Goal: Transaction & Acquisition: Purchase product/service

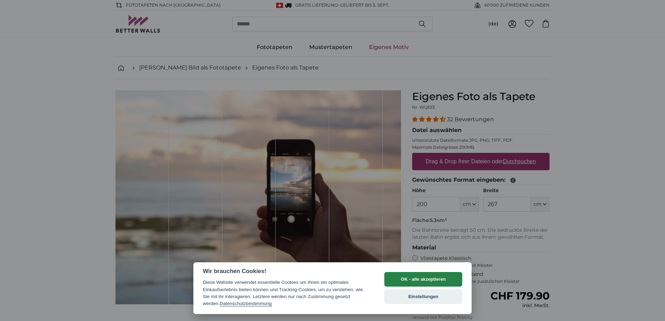
click at [429, 287] on button "OK - alle akzeptieren" at bounding box center [423, 279] width 78 height 15
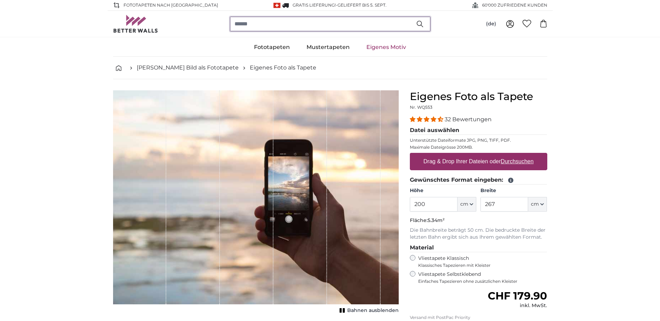
paste input "**********"
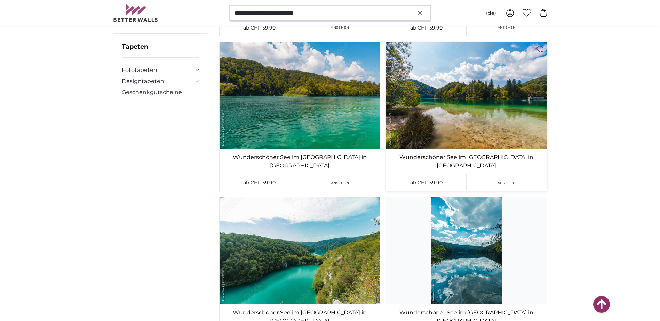
scroll to position [1913, 0]
type input "**********"
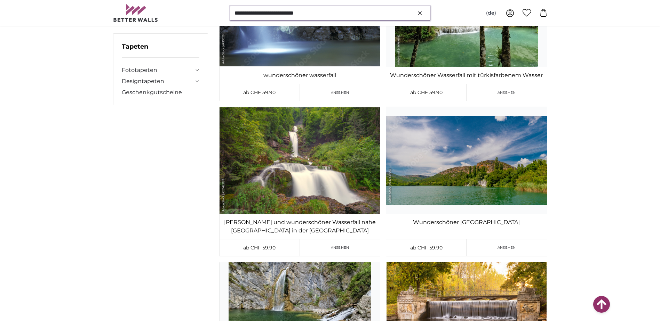
scroll to position [0, 0]
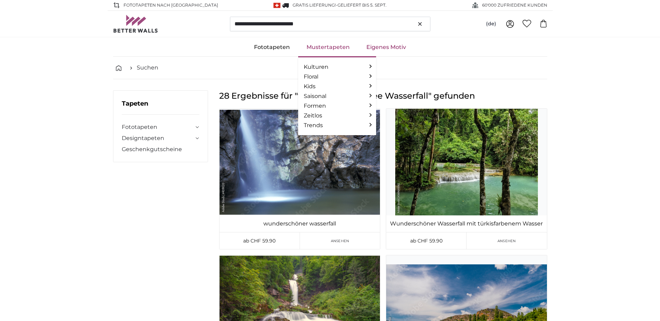
click at [331, 50] on link "Mustertapeten" at bounding box center [328, 47] width 60 height 18
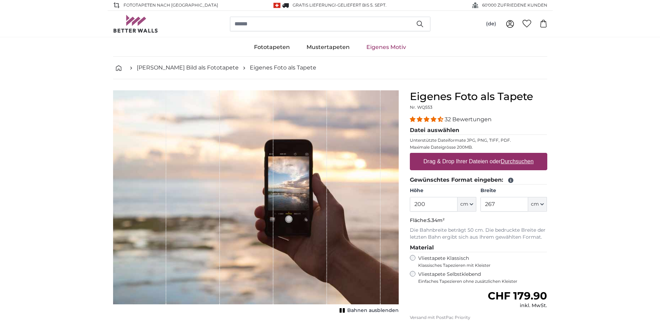
click at [511, 159] on u "Durchsuchen" at bounding box center [516, 162] width 33 height 6
click at [511, 155] on input "Drag & Drop Ihrer Dateien oder Durchsuchen" at bounding box center [478, 154] width 137 height 2
type input "**********"
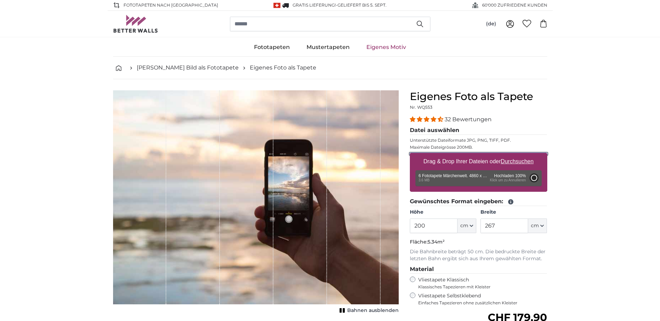
type input "348"
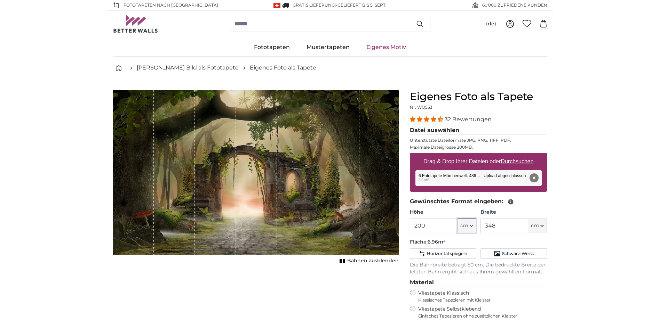
click at [471, 227] on icon "button" at bounding box center [471, 225] width 3 height 3
drag, startPoint x: 427, startPoint y: 225, endPoint x: 414, endPoint y: 226, distance: 13.0
click at [392, 228] on product-detail "Abbrechen Bild zuschneiden Bahnen ausblenden Eigenes Foto als Tapete Nr. WQ553 …" at bounding box center [329, 258] width 445 height 359
click at [417, 226] on product-detail "Abbrechen Bild zuschneiden Bahnen ausblenden Eigenes Foto als Tapete Nr. WQ553 …" at bounding box center [329, 258] width 445 height 359
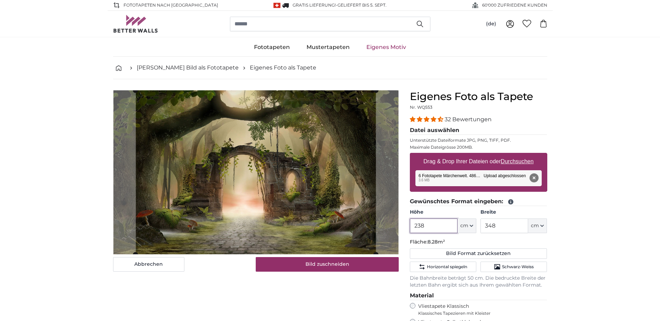
type input "238"
click at [515, 226] on input "348" at bounding box center [504, 226] width 48 height 15
type input "3"
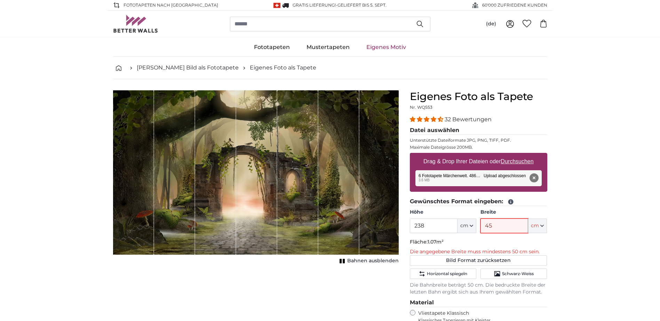
type input "450"
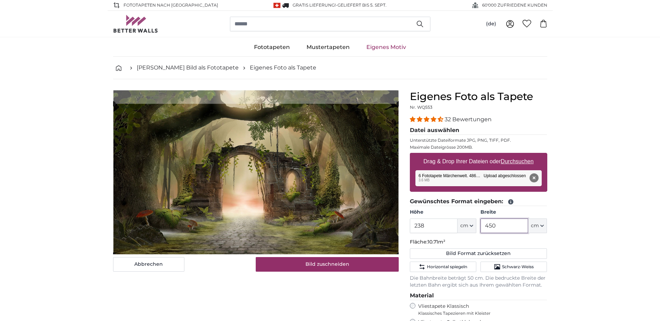
click at [361, 206] on cropper-handle at bounding box center [256, 179] width 286 height 151
type input "450"
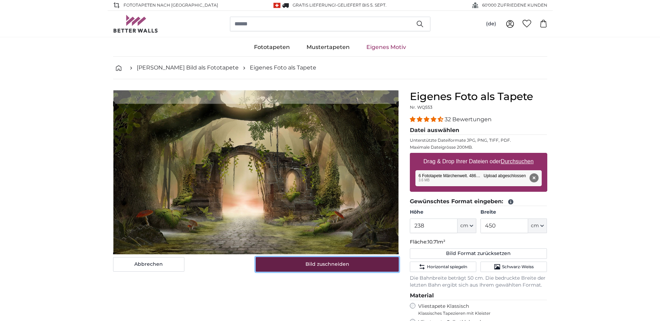
click at [353, 269] on button "Bild zuschneiden" at bounding box center [327, 264] width 143 height 15
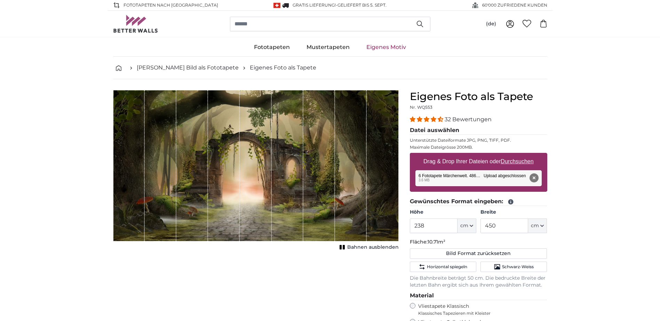
click at [374, 249] on span "Bahnen ausblenden" at bounding box center [372, 247] width 51 height 7
click at [446, 232] on input "238" at bounding box center [434, 226] width 48 height 15
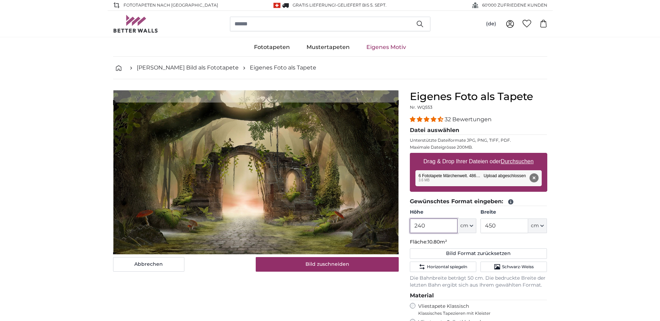
click at [365, 210] on cropper-handle at bounding box center [256, 179] width 286 height 152
click at [333, 207] on cropper-handle at bounding box center [256, 179] width 286 height 151
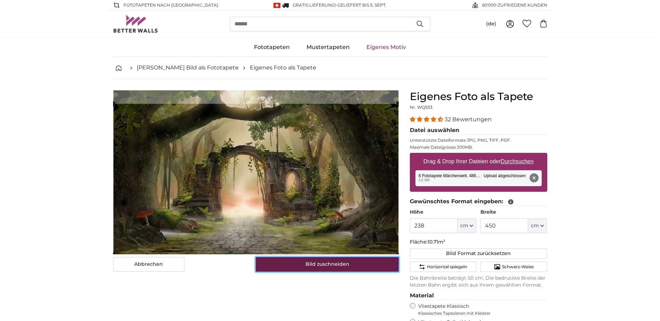
click at [337, 269] on button "Bild zuschneiden" at bounding box center [327, 264] width 143 height 15
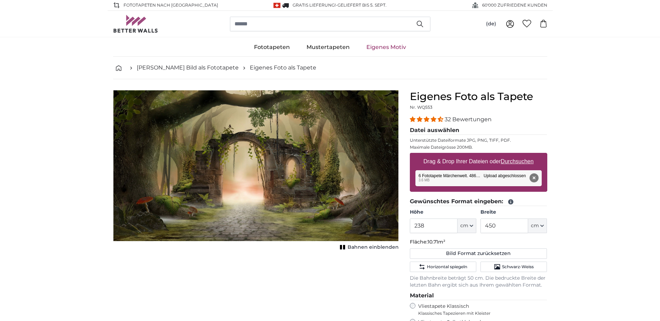
click at [360, 249] on span "Bahnen einblenden" at bounding box center [372, 247] width 51 height 7
click at [442, 230] on input "238" at bounding box center [434, 226] width 48 height 15
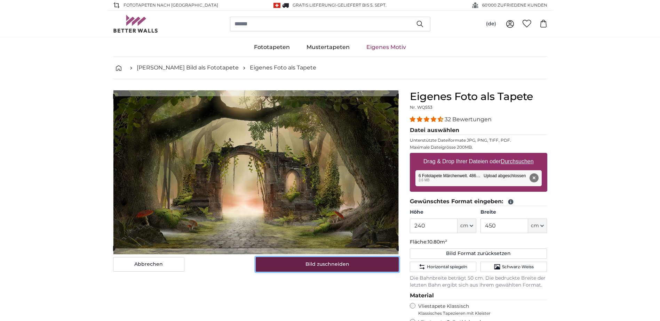
click at [350, 267] on button "Bild zuschneiden" at bounding box center [327, 264] width 143 height 15
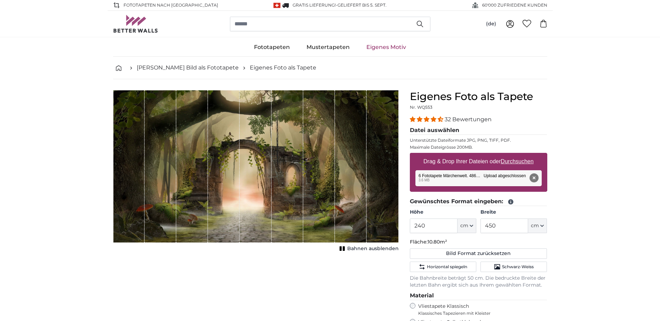
click at [350, 267] on div "Abbrechen Bild zuschneiden Bahnen ausblenden" at bounding box center [255, 270] width 297 height 361
drag, startPoint x: 350, startPoint y: 267, endPoint x: 432, endPoint y: 223, distance: 92.6
click at [432, 223] on input "240" at bounding box center [434, 226] width 48 height 15
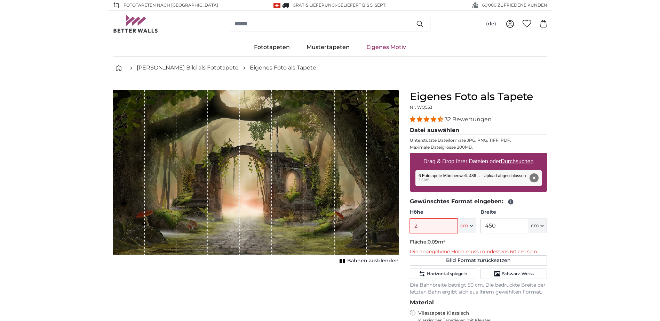
type input "240"
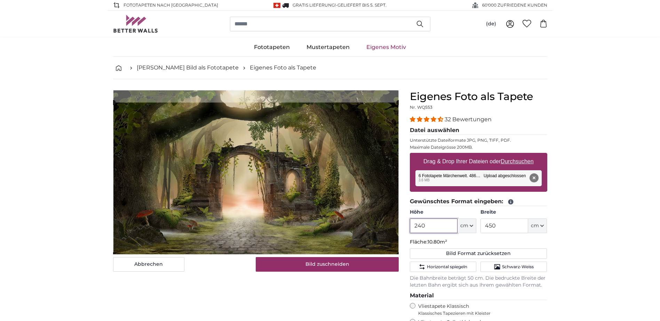
click at [321, 190] on cropper-handle at bounding box center [256, 179] width 286 height 152
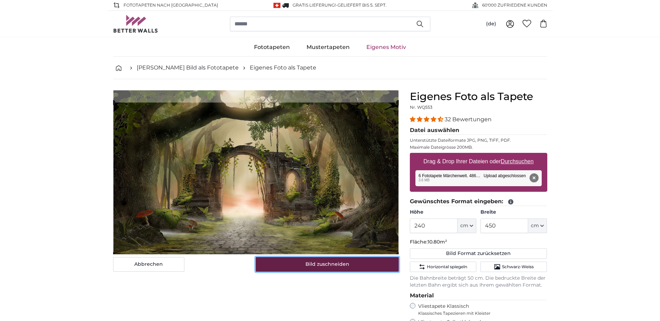
click at [349, 268] on button "Bild zuschneiden" at bounding box center [327, 264] width 143 height 15
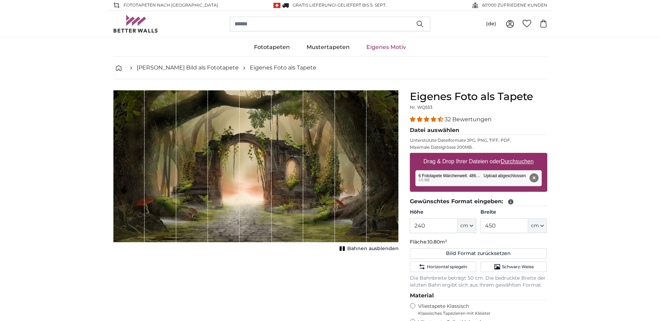
click at [515, 160] on u "Durchsuchen" at bounding box center [516, 162] width 33 height 6
click at [515, 155] on input "Drag & Drop Ihrer Dateien oder Durchsuchen" at bounding box center [478, 154] width 137 height 2
type input "**********"
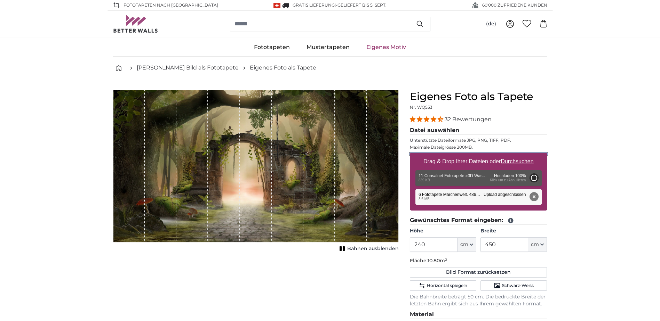
type input "81"
type input "129.6"
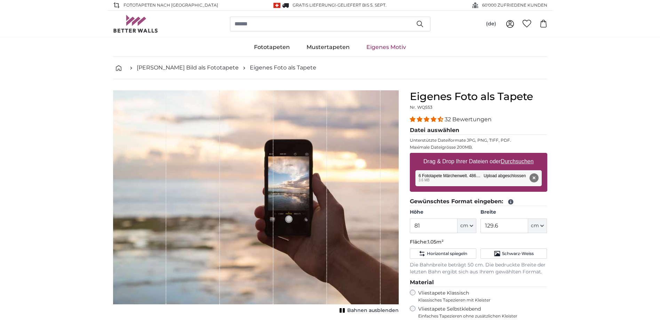
click at [519, 159] on u "Durchsuchen" at bounding box center [516, 162] width 33 height 6
click at [519, 155] on input "Drag & Drop Ihrer Dateien oder Durchsuchen" at bounding box center [478, 154] width 137 height 2
type input "**********"
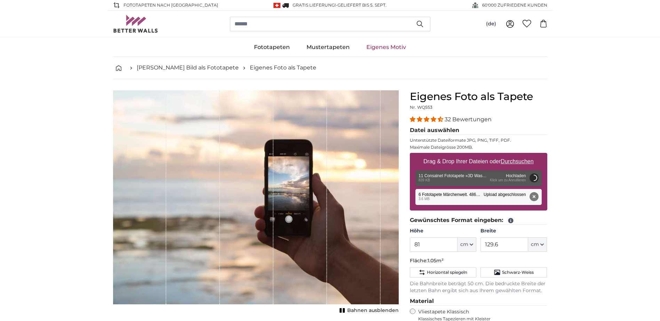
click at [533, 198] on button "Entfernen" at bounding box center [533, 196] width 9 height 9
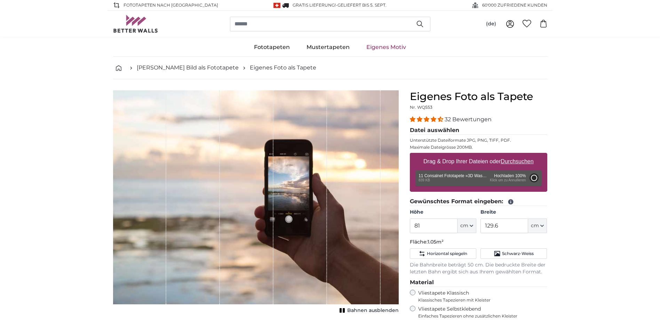
type input "81"
type input "129.6"
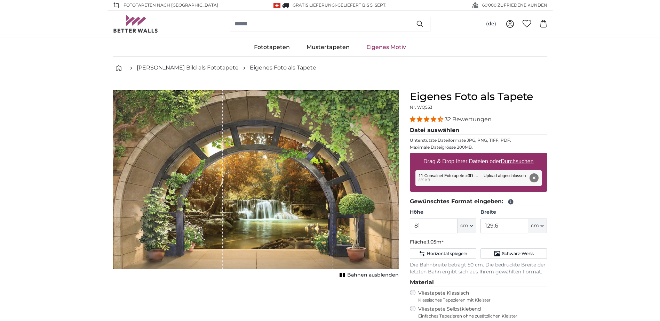
click at [478, 175] on div "Entfernen Nochmal versuchen Entfernen Hochladen Abbrechen Nochmal versuchen Ent…" at bounding box center [478, 178] width 126 height 16
click at [420, 224] on input "81" at bounding box center [434, 226] width 48 height 15
type input "8"
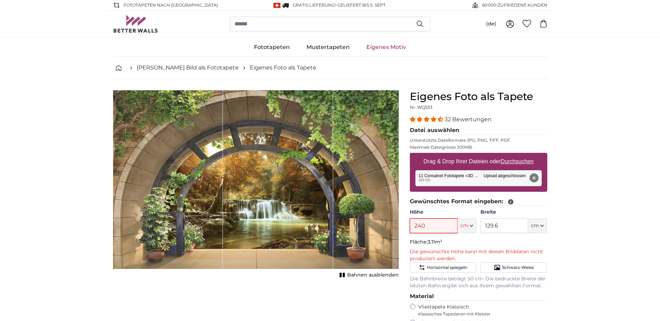
type input "240"
click at [499, 228] on input "129.6" at bounding box center [504, 226] width 48 height 15
type input "1"
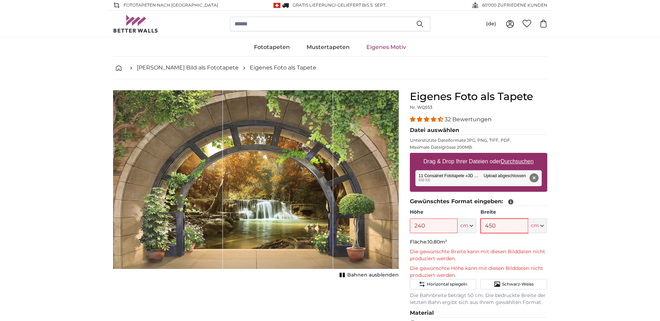
type input "450"
click at [439, 225] on input "240" at bounding box center [434, 226] width 48 height 15
type input "238"
click at [492, 230] on input "450" at bounding box center [504, 226] width 48 height 15
type input "440"
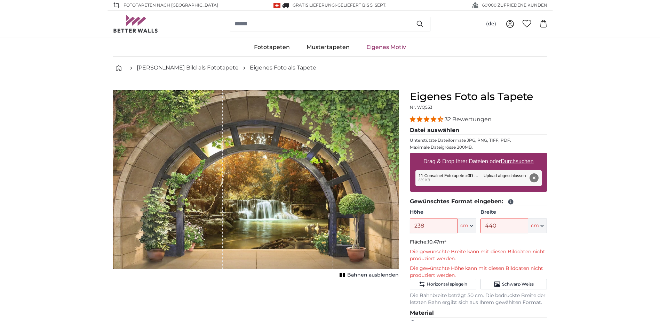
click at [535, 177] on button "Entfernen" at bounding box center [533, 178] width 9 height 9
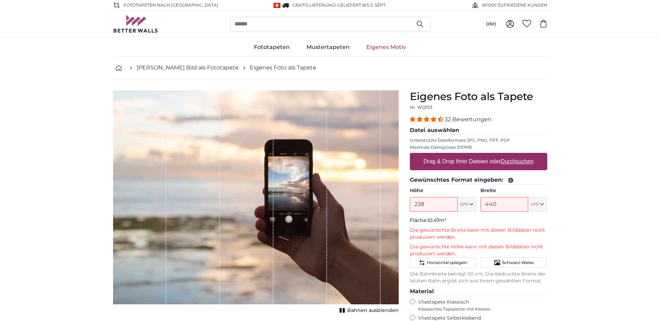
click at [514, 162] on u "Durchsuchen" at bounding box center [516, 162] width 33 height 6
click at [514, 155] on input "Drag & Drop Ihrer Dateien oder Durchsuchen" at bounding box center [478, 154] width 137 height 2
type input "**********"
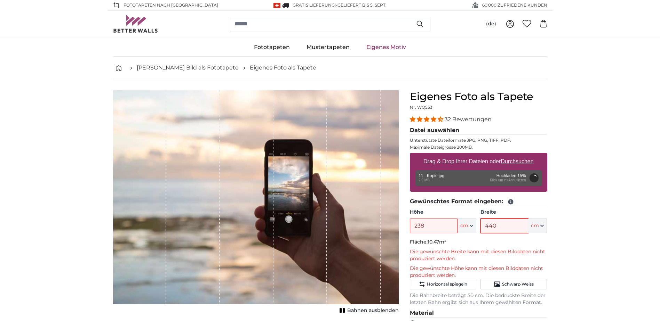
click at [501, 225] on input "440" at bounding box center [504, 226] width 48 height 15
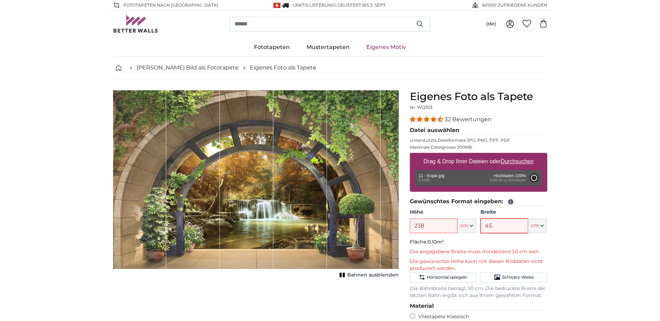
type input "459"
type input "200"
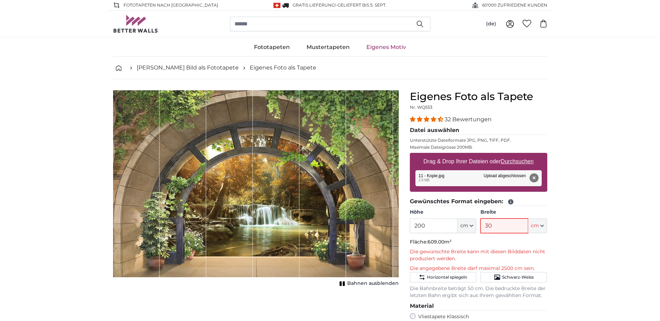
type input "3"
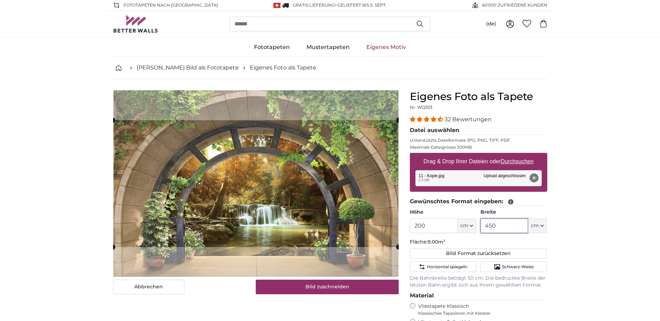
type input "450"
click at [434, 224] on input "200" at bounding box center [434, 226] width 48 height 15
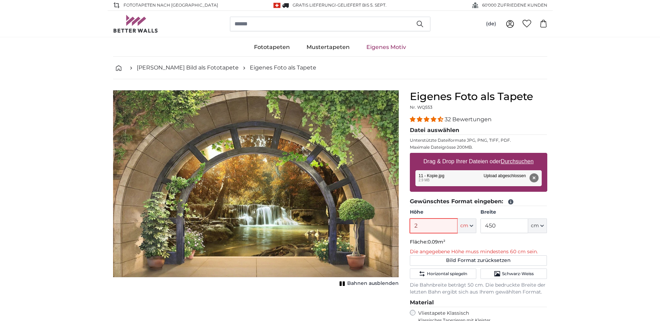
type input "240"
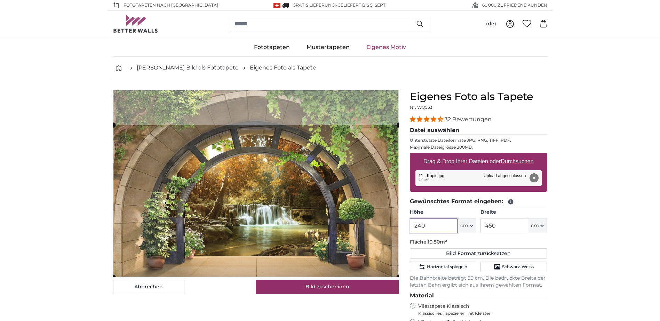
click at [366, 232] on cropper-handle at bounding box center [256, 201] width 286 height 152
click at [359, 226] on cropper-handle at bounding box center [256, 201] width 286 height 152
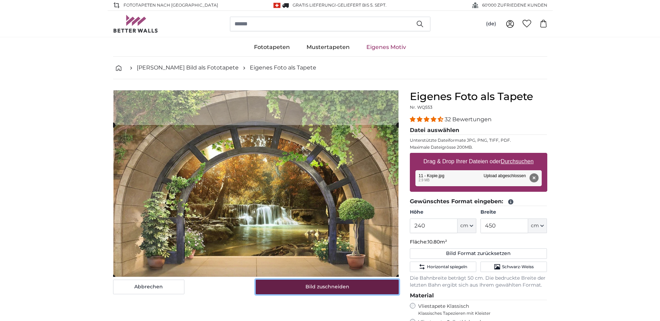
click at [348, 289] on button "Bild zuschneiden" at bounding box center [327, 287] width 143 height 15
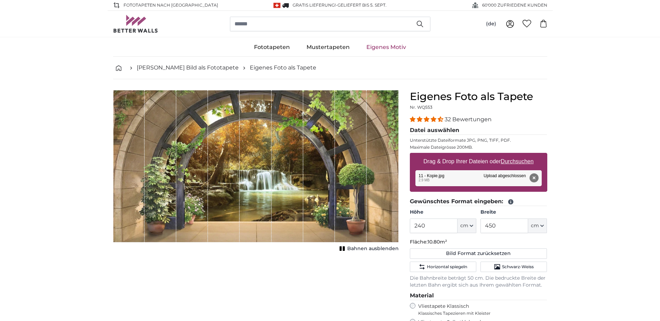
click at [506, 159] on u "Durchsuchen" at bounding box center [516, 162] width 33 height 6
click at [506, 155] on input "Drag & Drop Ihrer Dateien oder Durchsuchen" at bounding box center [478, 154] width 137 height 2
type input "**********"
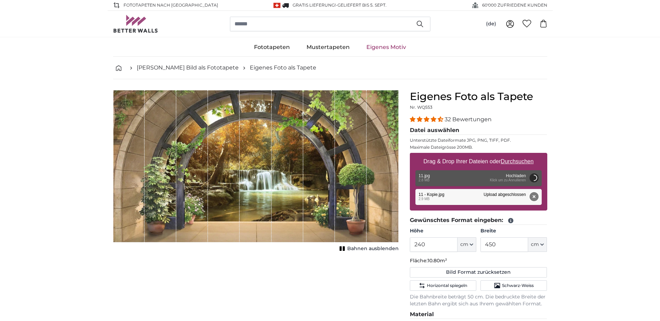
click at [534, 201] on button "Entfernen" at bounding box center [533, 196] width 9 height 9
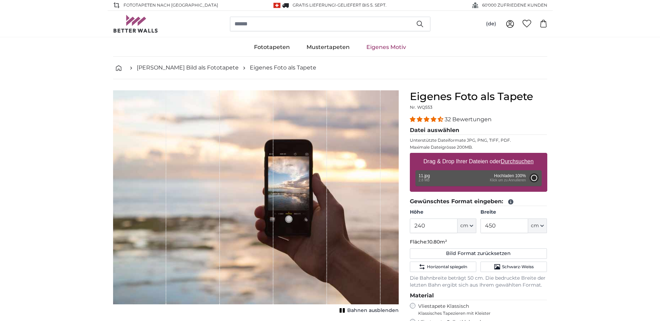
type input "200"
type input "320"
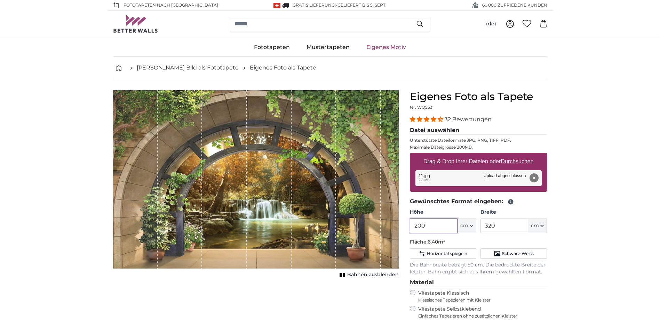
click at [436, 230] on input "200" at bounding box center [434, 226] width 48 height 15
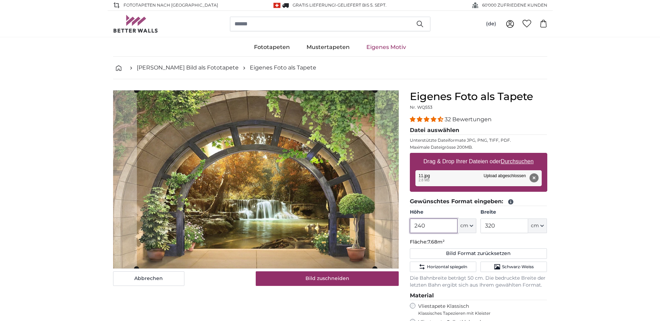
type input "240"
click at [496, 226] on input "320" at bounding box center [504, 226] width 48 height 15
type input "3"
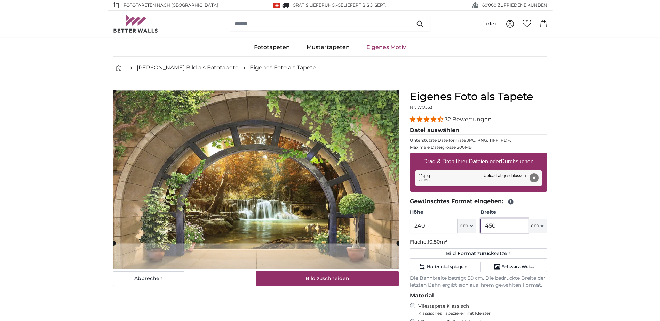
click at [356, 213] on cropper-handle at bounding box center [256, 167] width 286 height 152
type input "4"
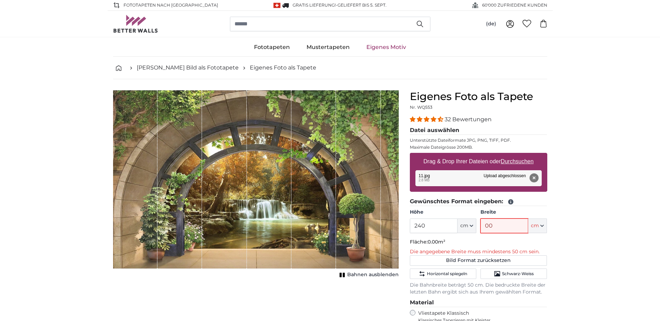
type input "0"
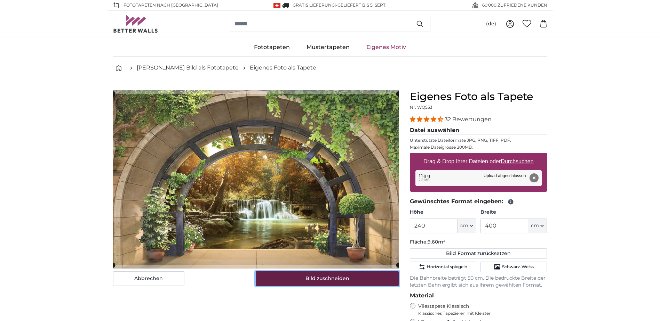
click at [352, 281] on button "Bild zuschneiden" at bounding box center [327, 279] width 143 height 15
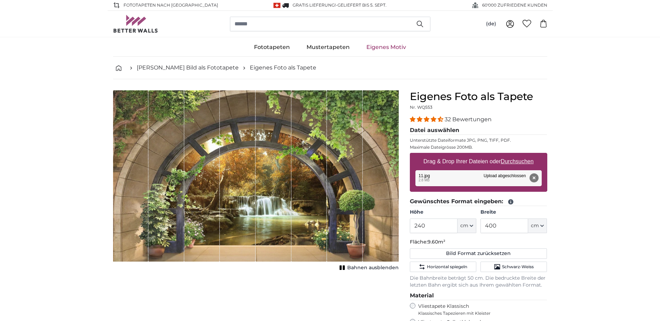
click at [367, 266] on span "Bahnen ausblenden" at bounding box center [372, 268] width 51 height 7
click at [511, 228] on input "400" at bounding box center [504, 226] width 48 height 15
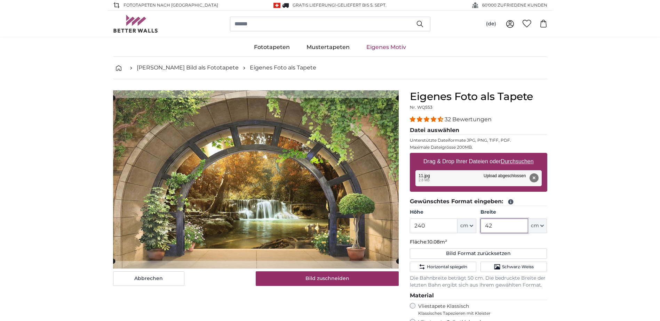
type input "4"
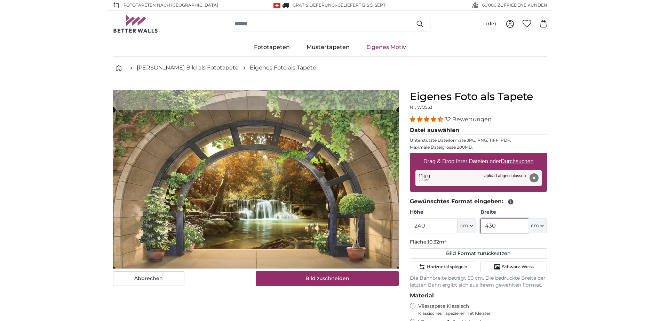
click at [256, 227] on cropper-handle at bounding box center [256, 189] width 286 height 159
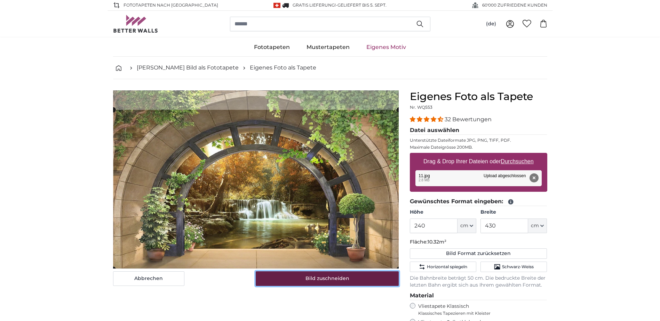
click at [322, 283] on button "Bild zuschneiden" at bounding box center [327, 279] width 143 height 15
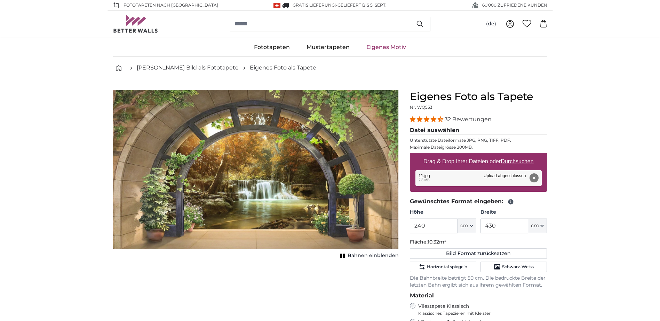
click at [374, 259] on span "Bahnen einblenden" at bounding box center [372, 255] width 51 height 7
click at [367, 258] on span "Bahnen ausblenden" at bounding box center [372, 255] width 51 height 7
click at [502, 229] on input "430" at bounding box center [504, 226] width 48 height 15
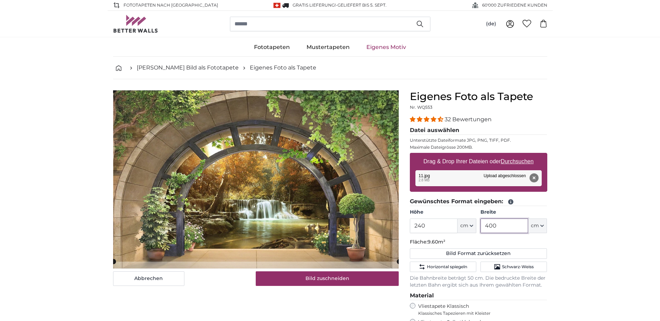
click at [346, 203] on cropper-handle at bounding box center [256, 175] width 286 height 171
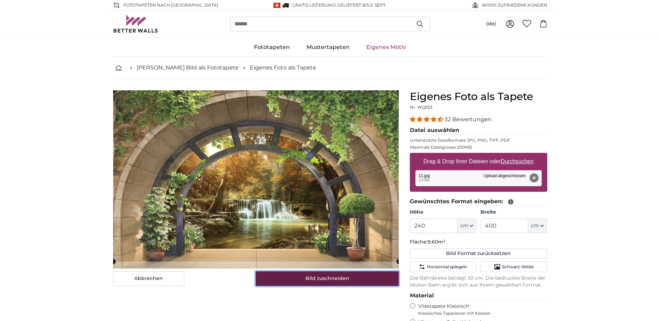
click at [356, 276] on button "Bild zuschneiden" at bounding box center [327, 279] width 143 height 15
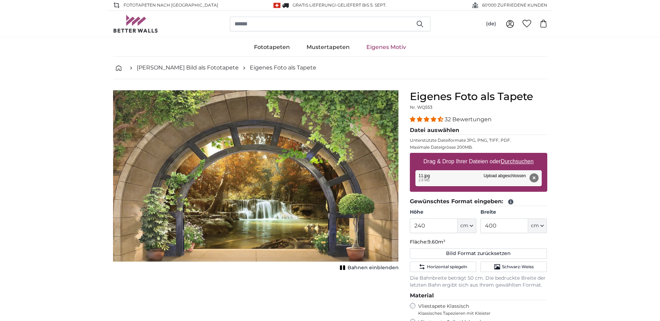
click at [370, 269] on span "Bahnen einblenden" at bounding box center [372, 268] width 51 height 7
click at [498, 222] on input "400" at bounding box center [504, 226] width 48 height 15
type input "4"
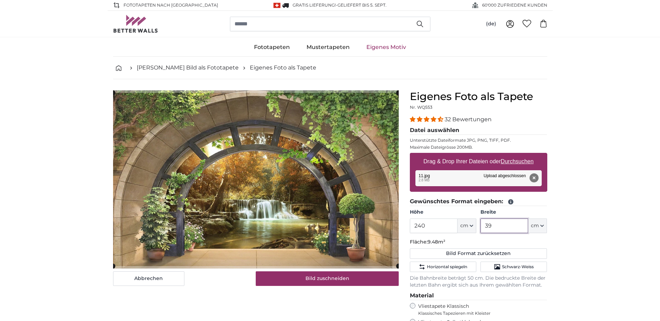
type input "3"
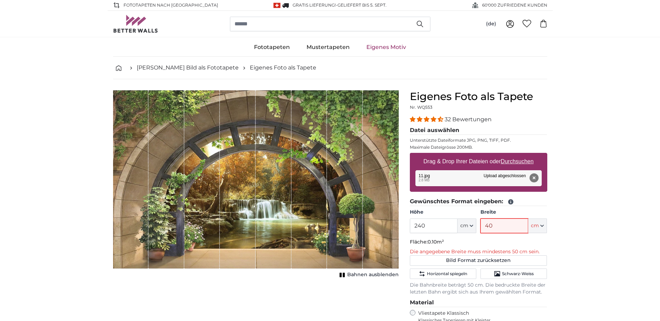
type input "400"
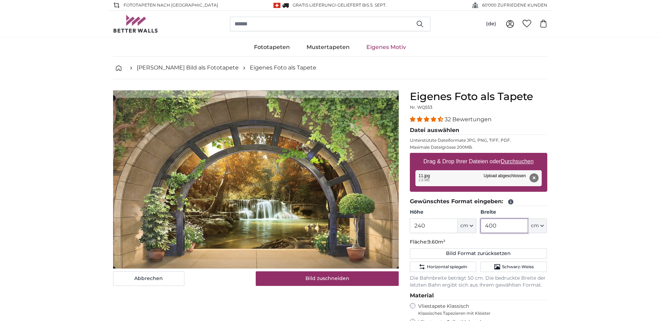
click at [368, 218] on cropper-handle at bounding box center [256, 183] width 286 height 171
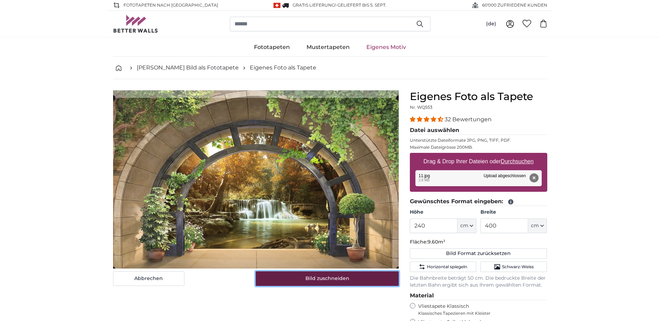
click at [358, 275] on button "Bild zuschneiden" at bounding box center [327, 279] width 143 height 15
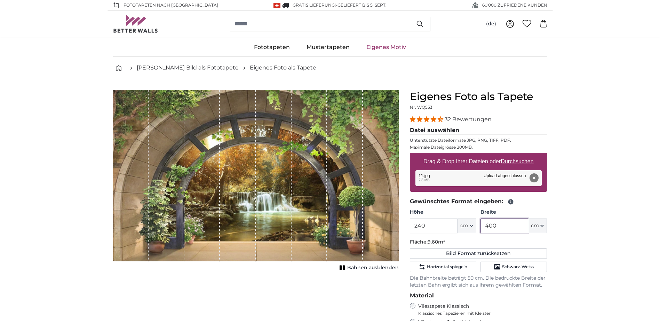
click at [507, 227] on input "400" at bounding box center [504, 226] width 48 height 15
type input "4"
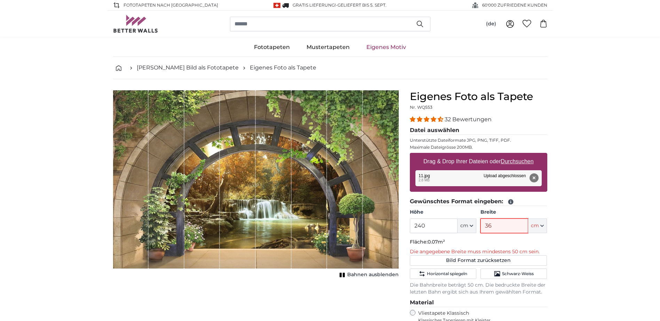
type input "360"
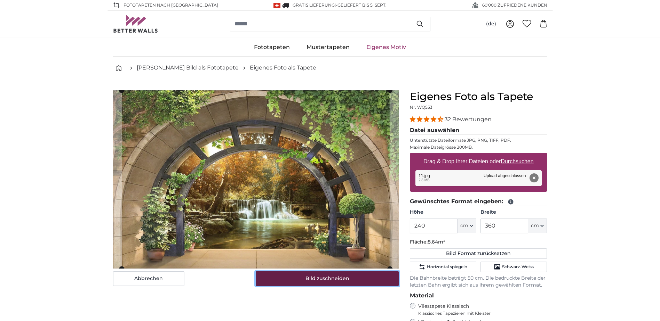
click at [362, 284] on button "Bild zuschneiden" at bounding box center [327, 279] width 143 height 15
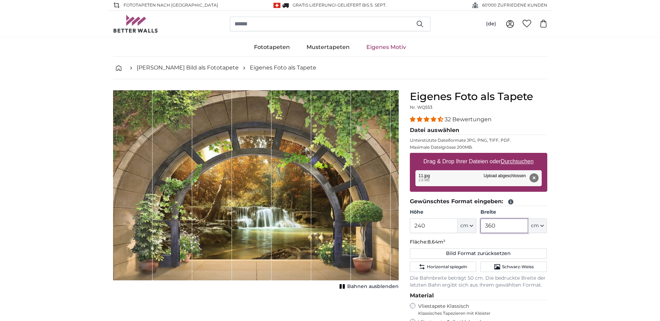
click at [505, 224] on input "360" at bounding box center [504, 226] width 48 height 15
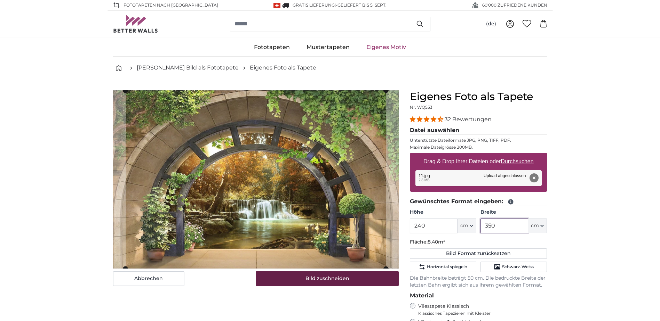
type input "350"
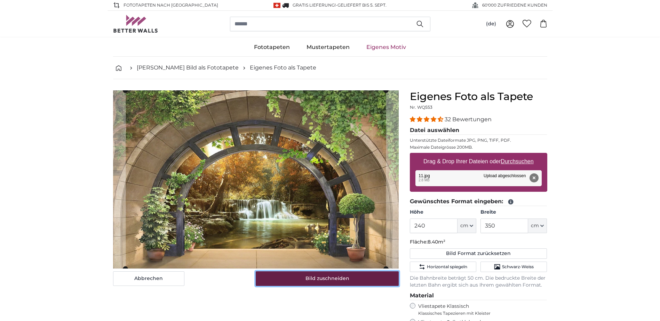
click at [332, 280] on button "Bild zuschneiden" at bounding box center [327, 279] width 143 height 15
